Goal: Navigation & Orientation: Understand site structure

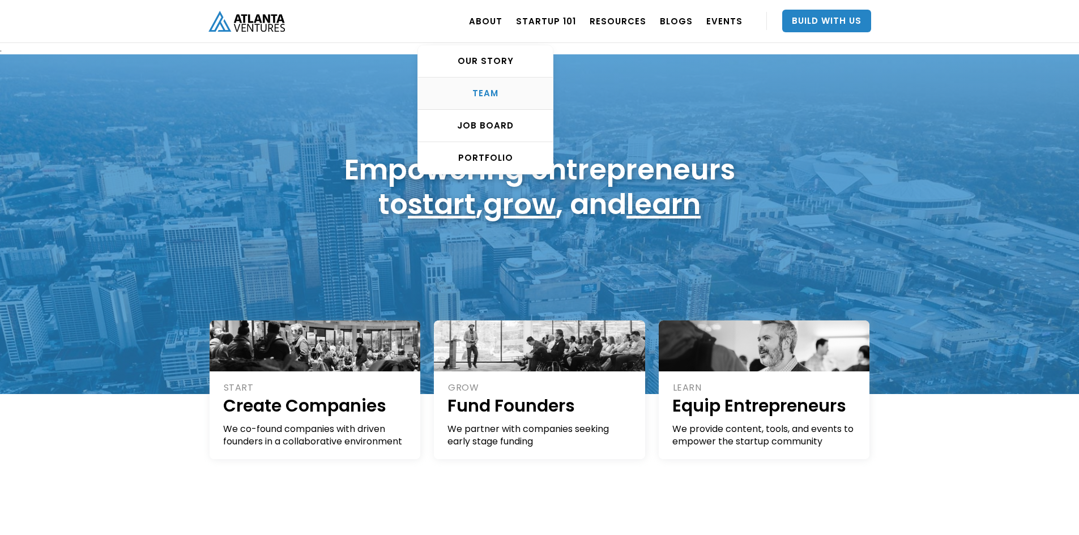
click at [495, 96] on div "TEAM" at bounding box center [485, 93] width 135 height 11
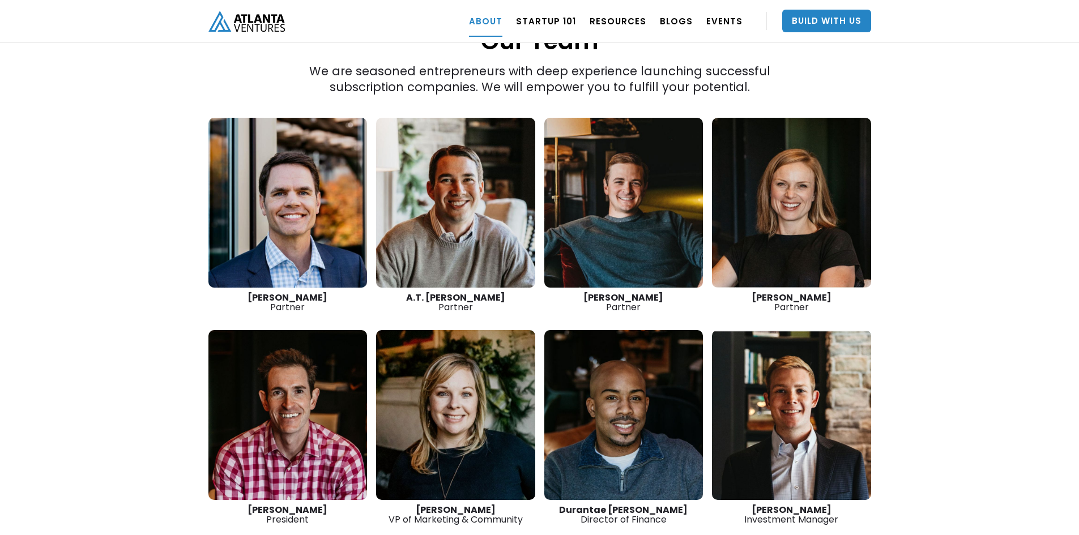
scroll to position [1548, 0]
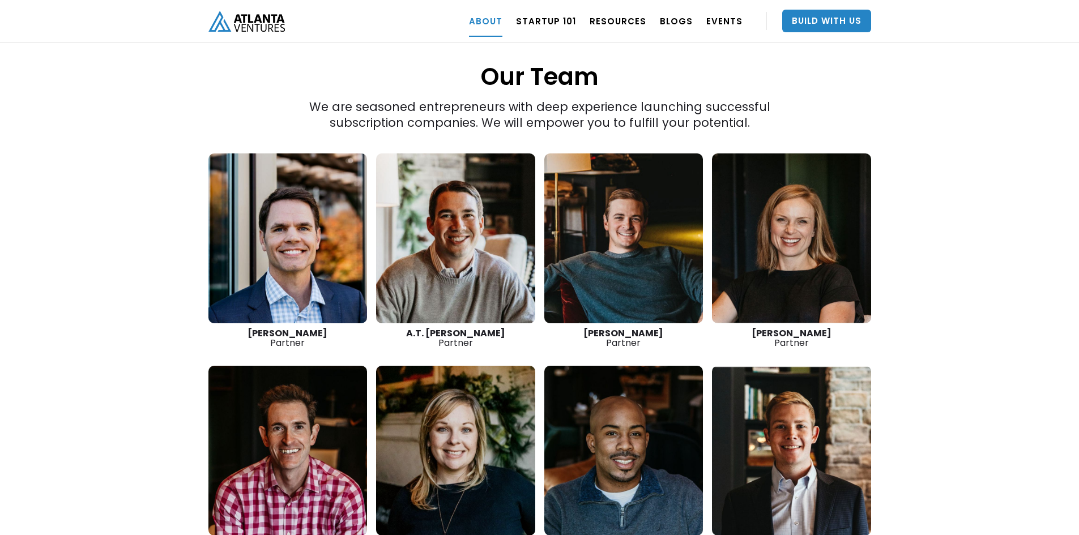
click at [805, 203] on link at bounding box center [791, 238] width 159 height 170
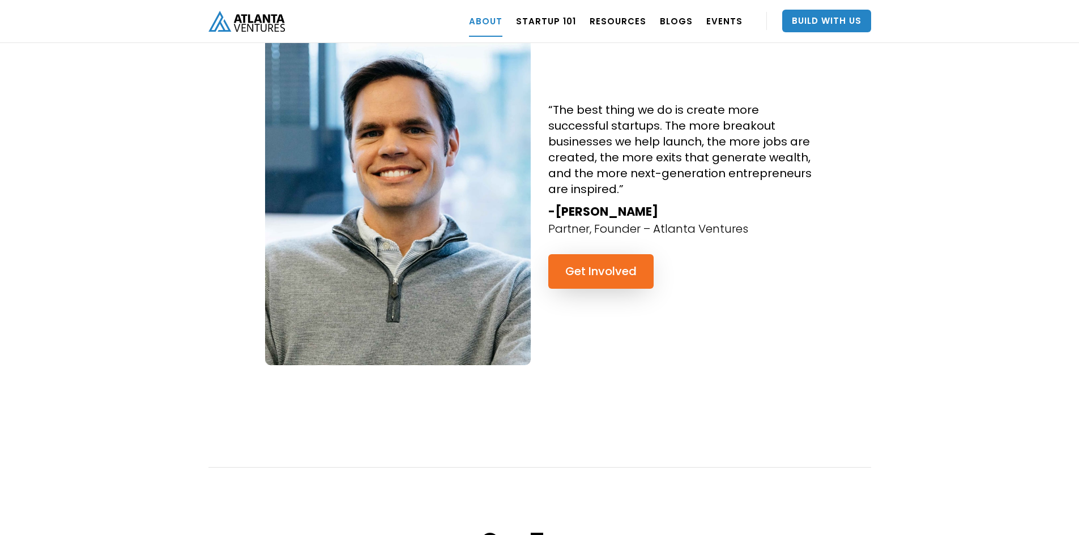
scroll to position [982, 0]
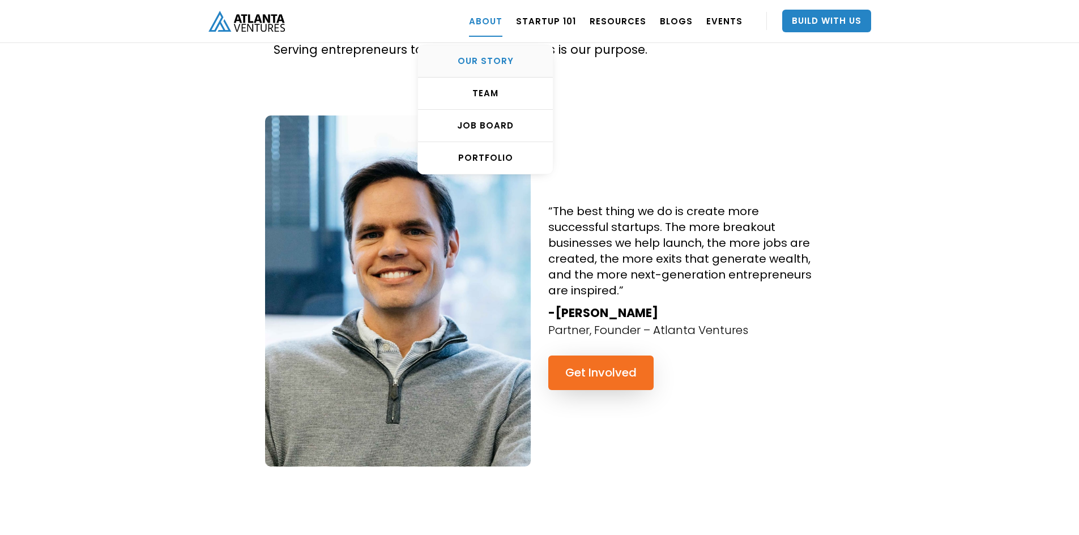
click at [498, 63] on div "OUR STORY" at bounding box center [485, 61] width 135 height 11
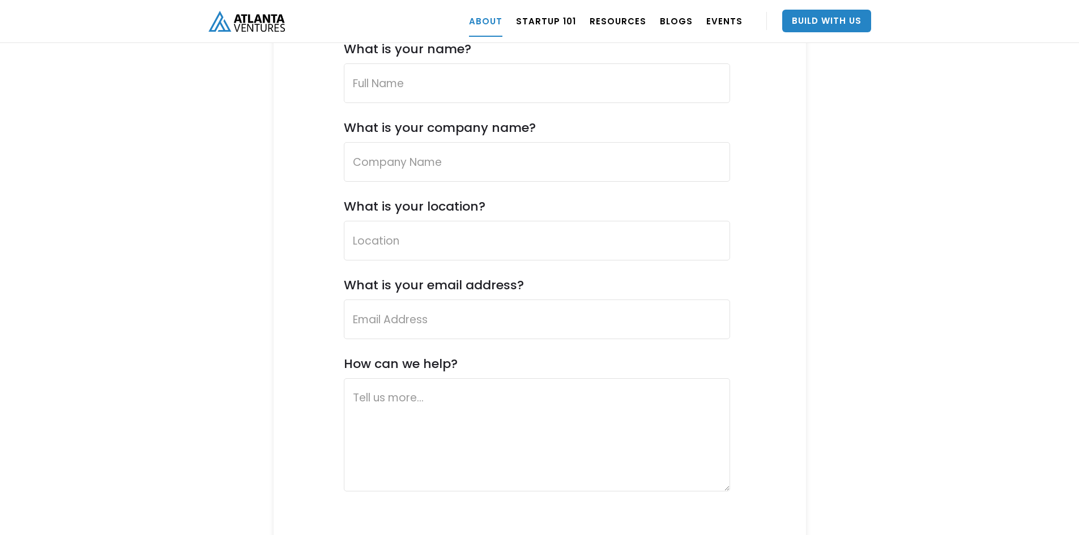
scroll to position [4304, 0]
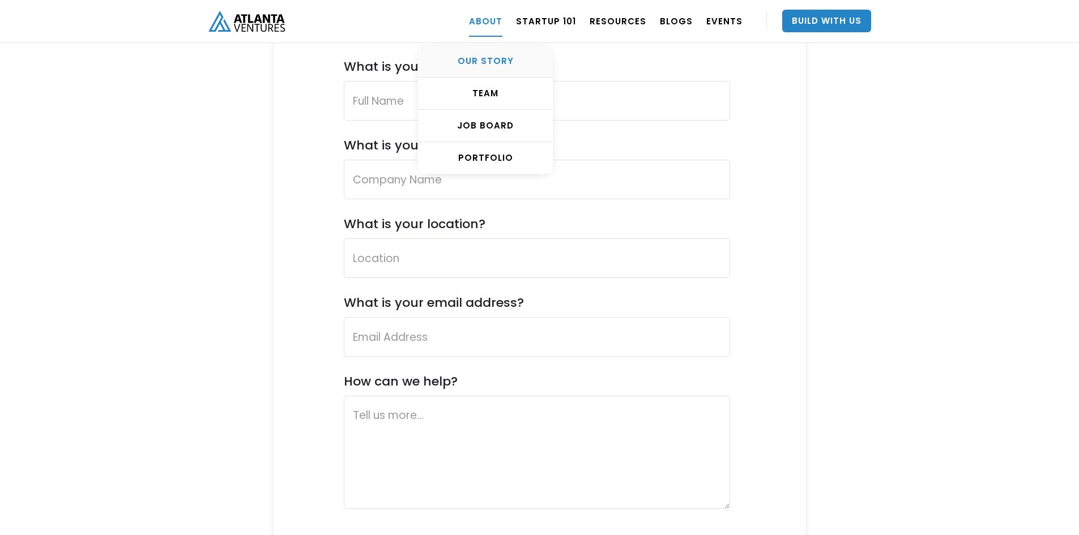
click at [500, 61] on div "OUR STORY" at bounding box center [485, 61] width 135 height 11
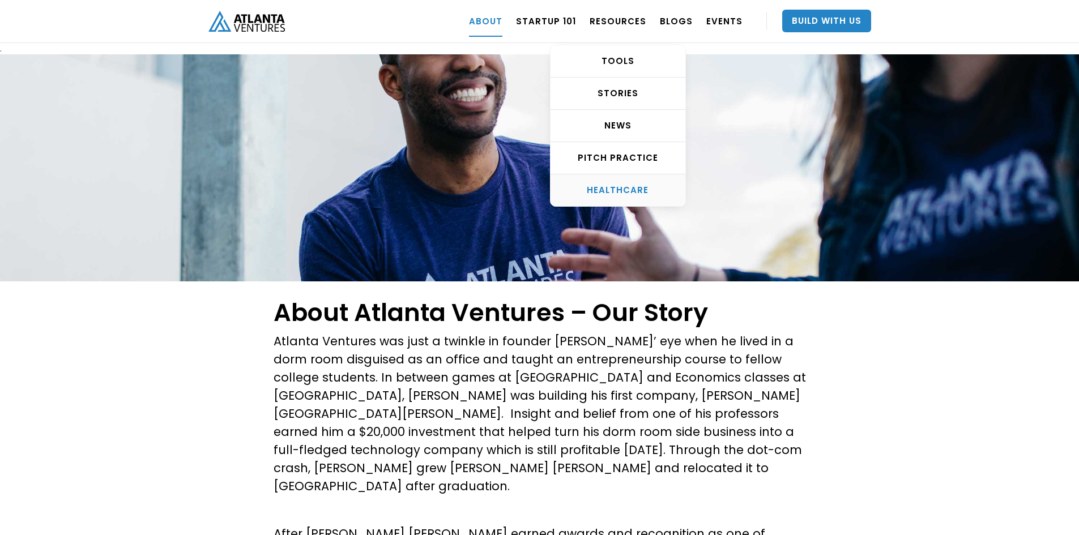
click at [621, 191] on div "HEALTHCARE" at bounding box center [618, 190] width 135 height 11
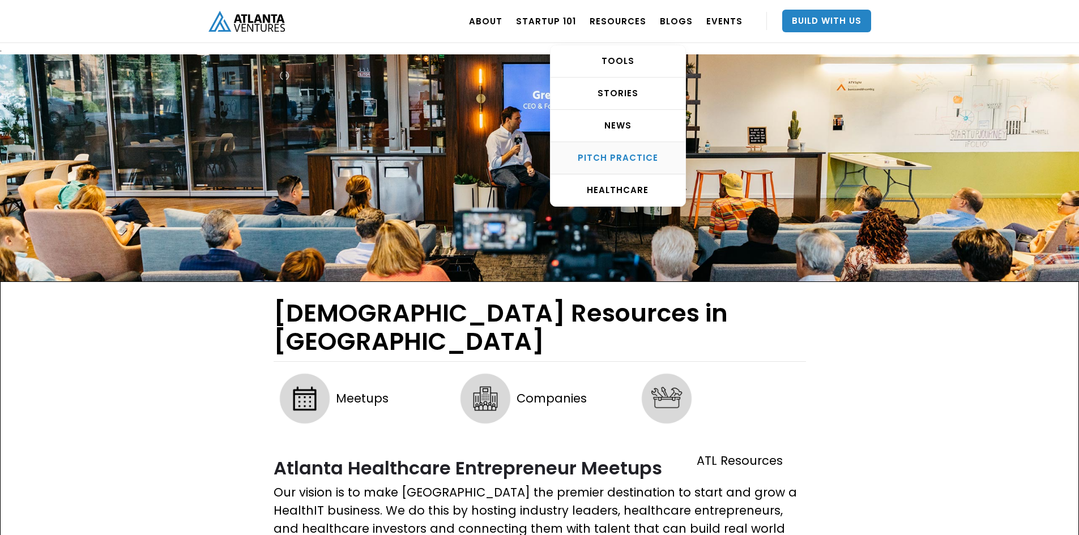
click at [625, 160] on div "Pitch Practice" at bounding box center [618, 157] width 135 height 11
click at [622, 100] on link "STORIES" at bounding box center [618, 94] width 135 height 32
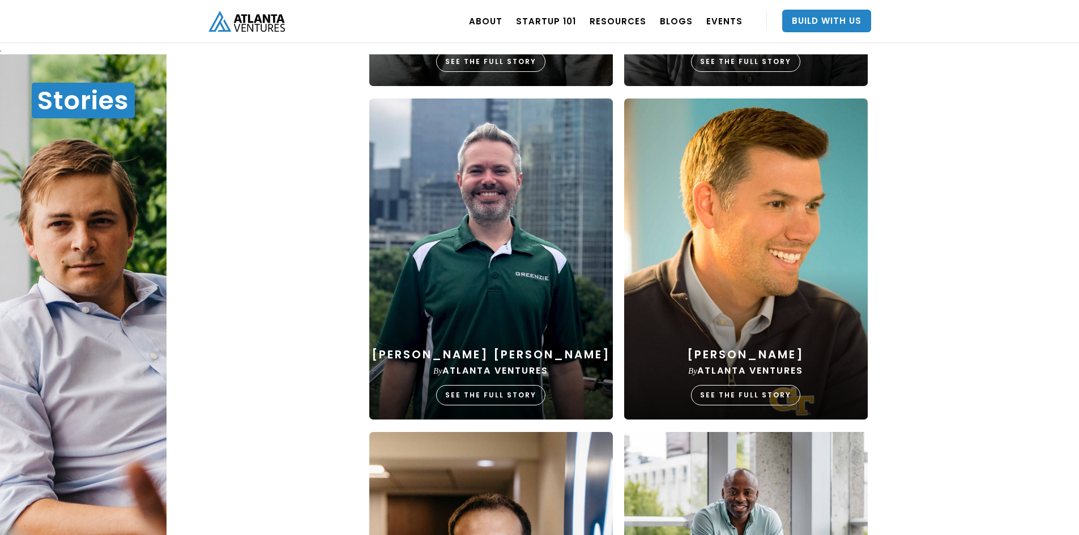
scroll to position [680, 0]
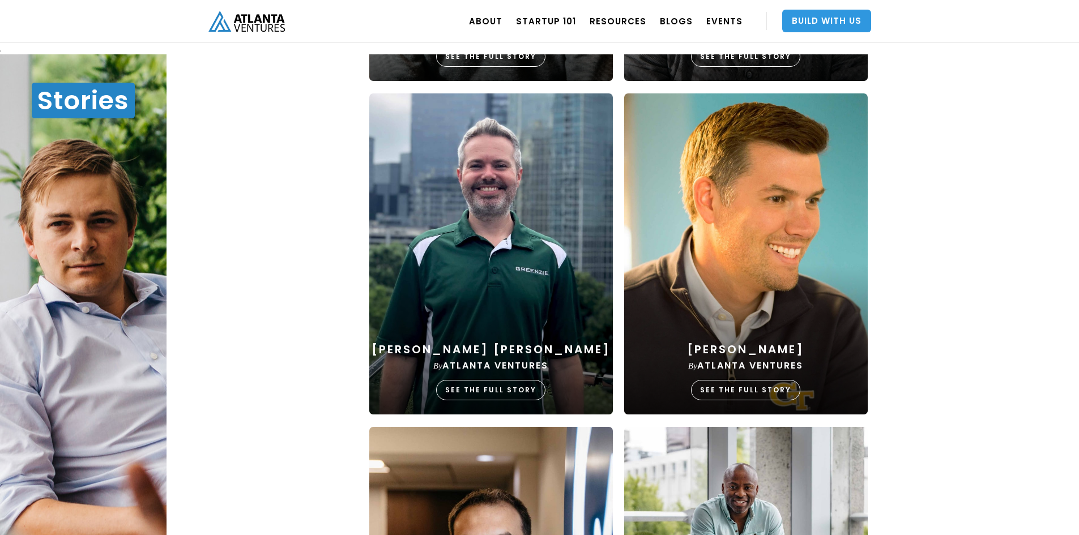
click at [817, 26] on link "Build With Us" at bounding box center [826, 21] width 89 height 23
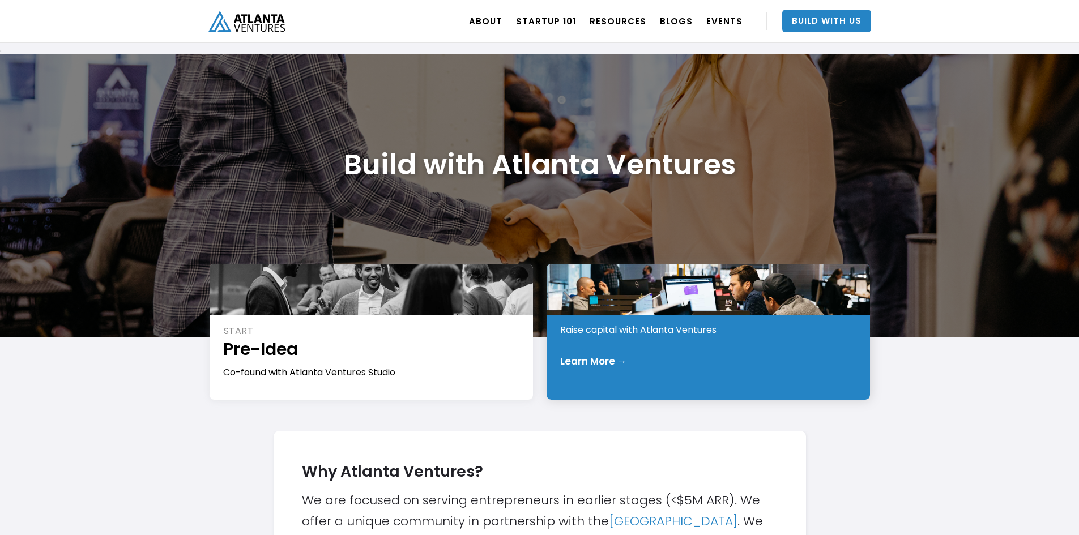
click at [588, 362] on div "Learn More →" at bounding box center [593, 361] width 67 height 11
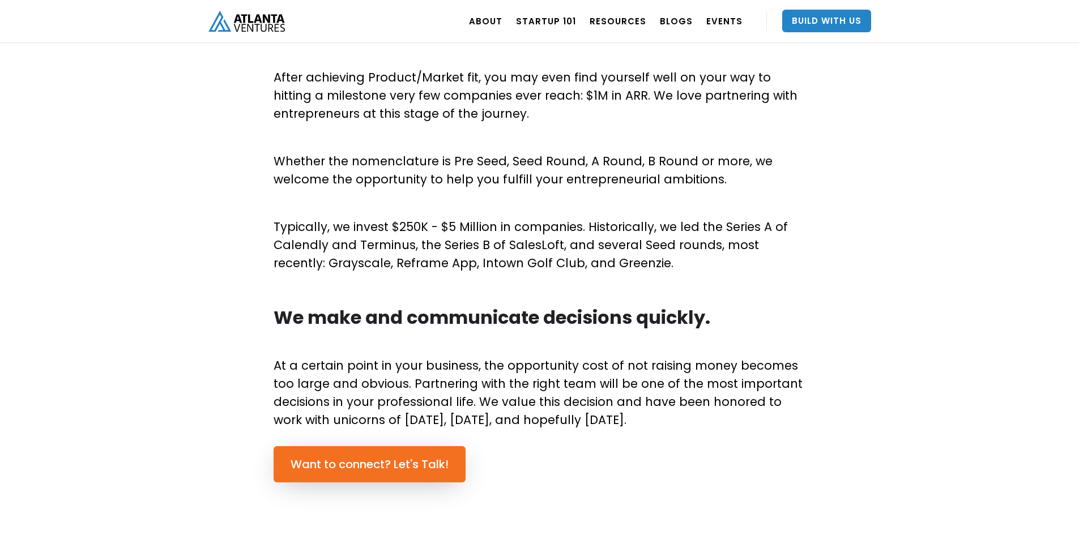
scroll to position [623, 0]
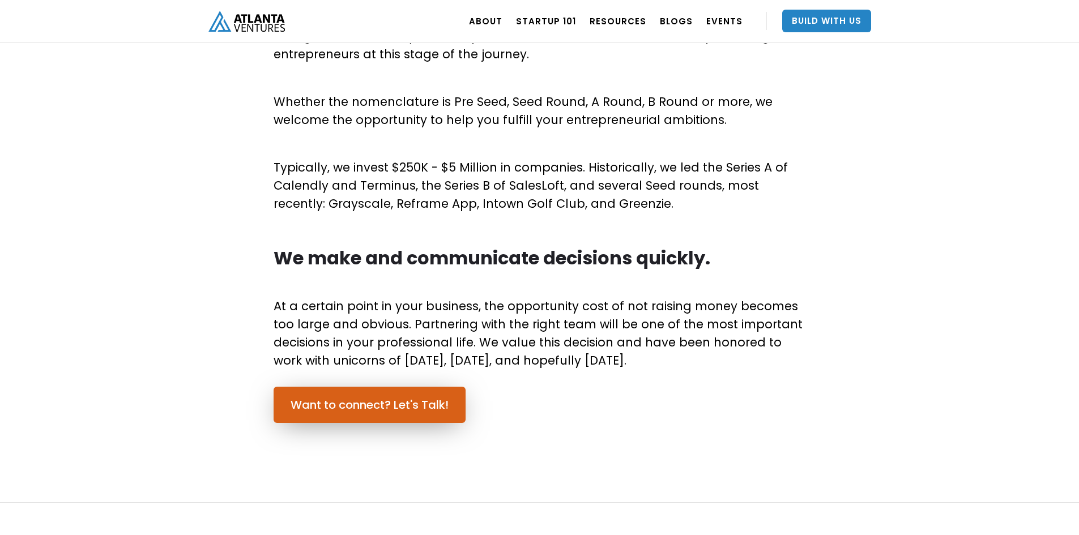
click at [356, 404] on link "Want to connect? Let's Talk!" at bounding box center [370, 405] width 192 height 36
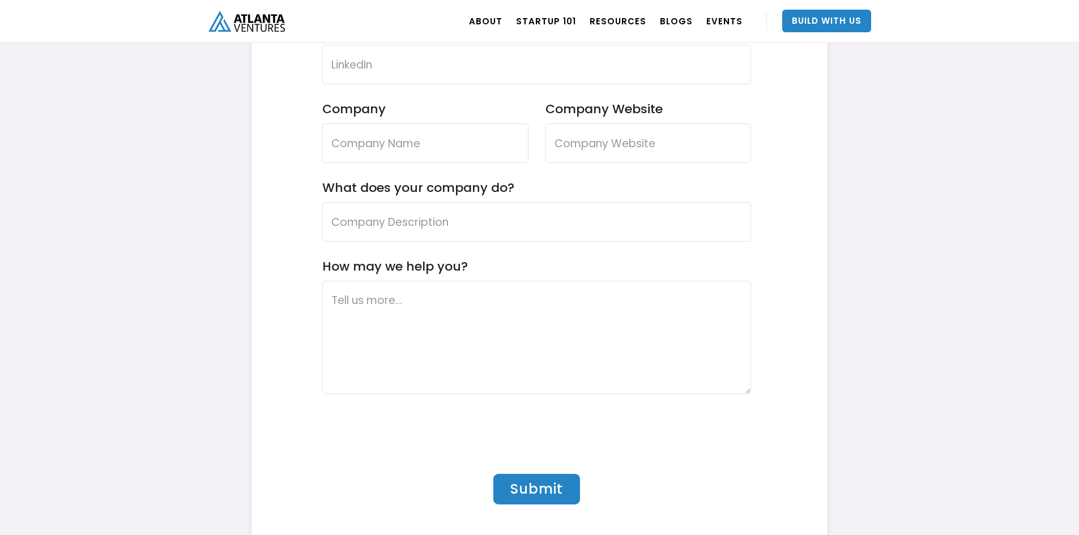
scroll to position [3555, 0]
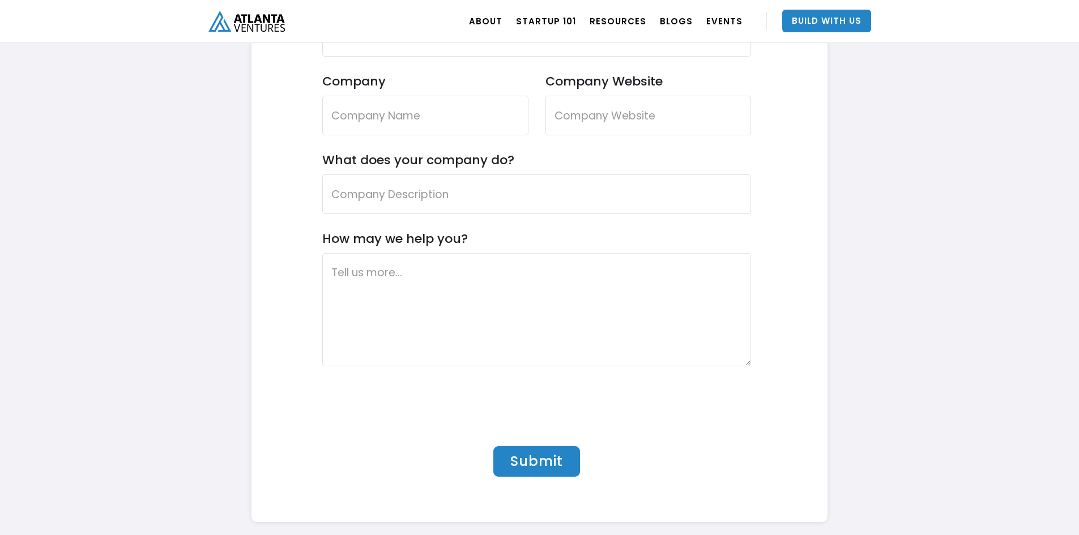
click at [238, 29] on img "home" at bounding box center [246, 21] width 76 height 21
